Goal: Entertainment & Leisure: Browse casually

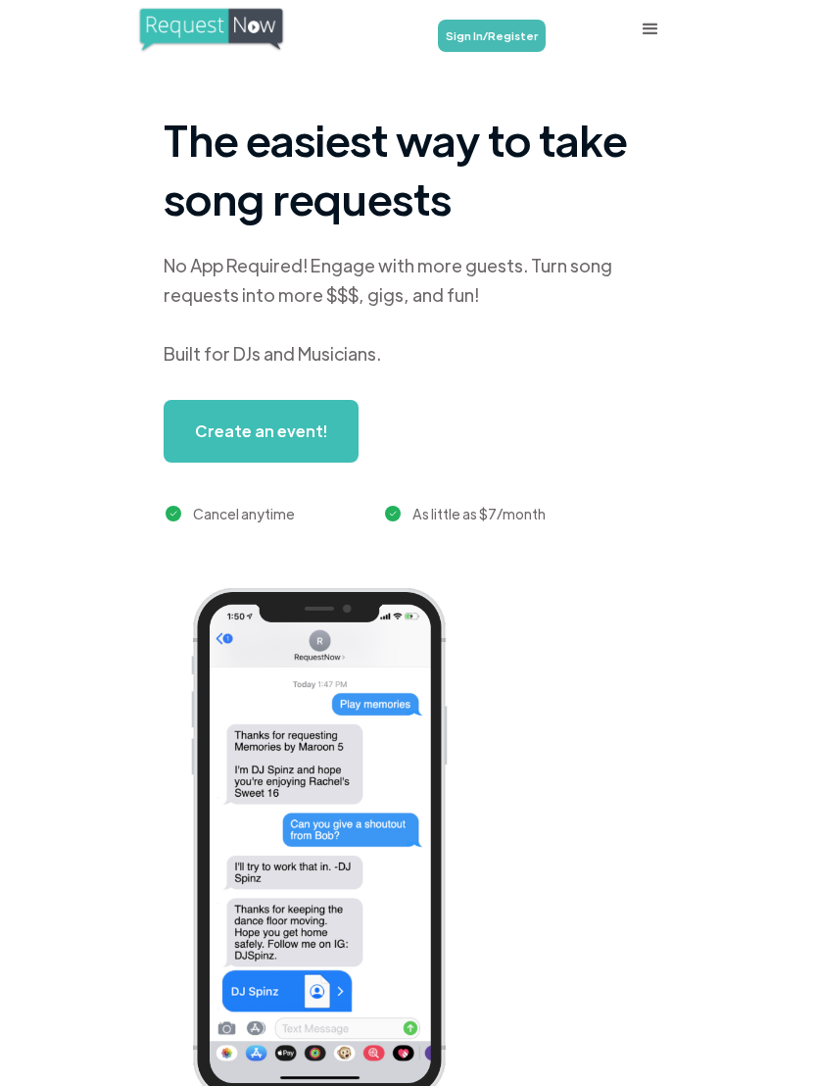
click at [485, 22] on link "Sign In/Register" at bounding box center [492, 36] width 108 height 32
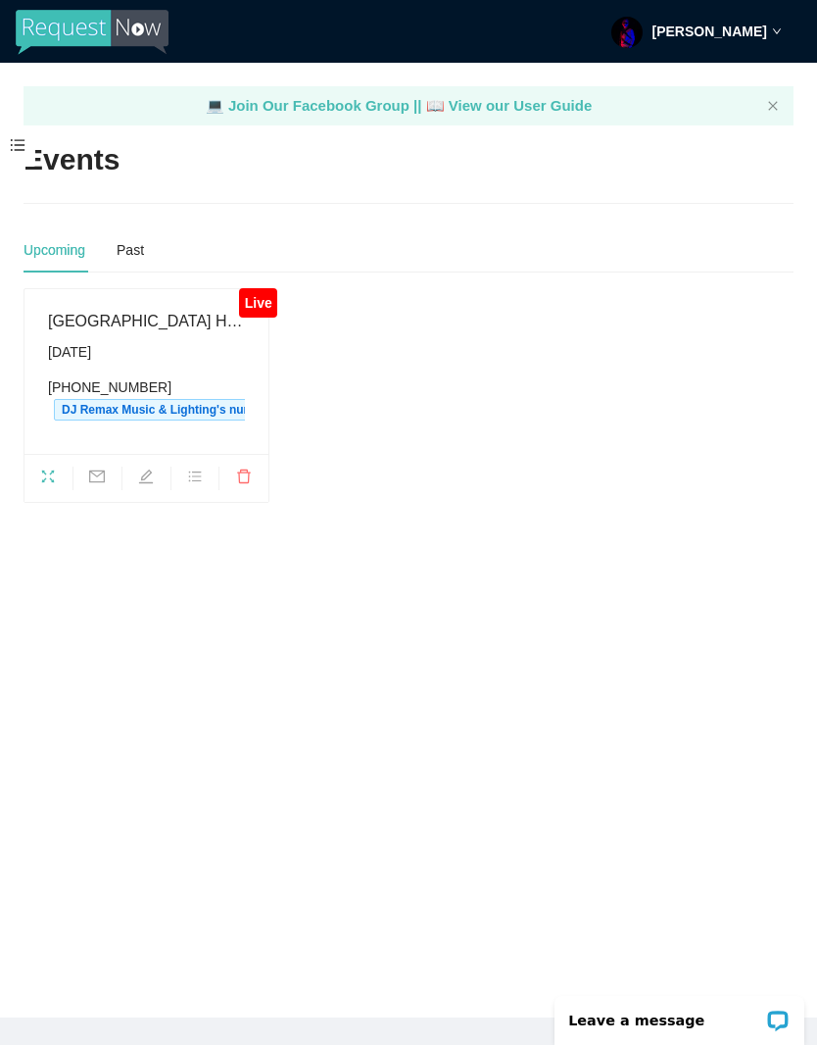
click at [256, 273] on div "Upcoming Past Live [GEOGRAPHIC_DATA] Hoco 2025 [DATE] [PHONE_NUMBER] DJ Remax M…" at bounding box center [409, 364] width 770 height 275
click at [44, 472] on icon "fullscreen" at bounding box center [48, 476] width 16 height 16
